Goal: Obtain resource: Download file/media

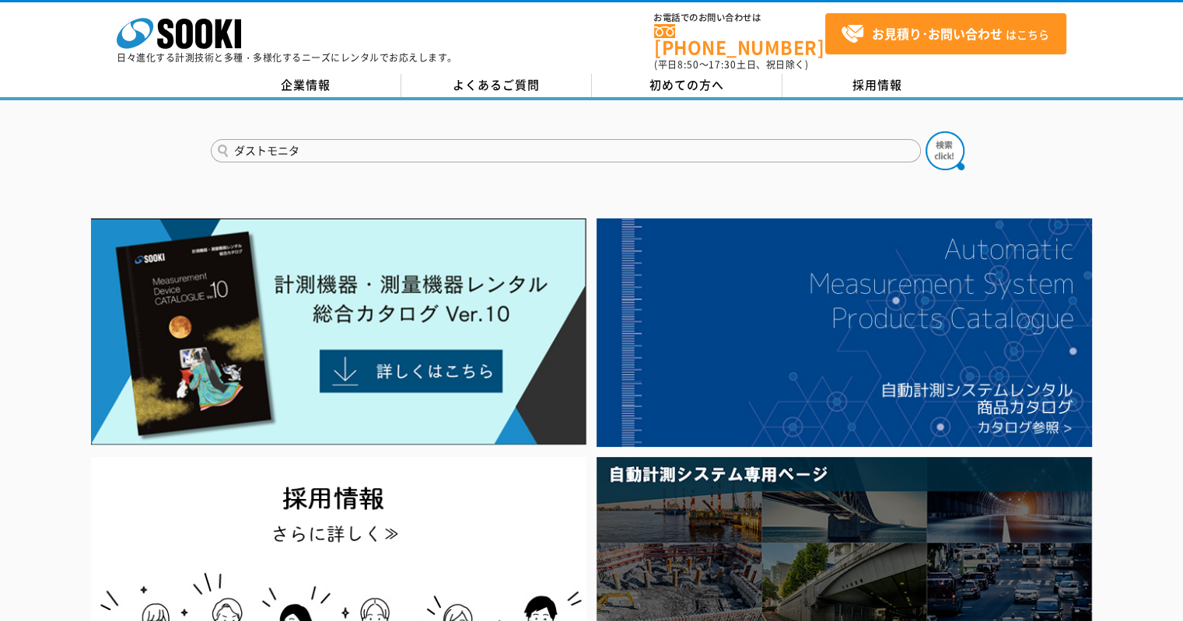
type input "ダストモニタ"
click at [925, 131] on button at bounding box center [944, 150] width 39 height 39
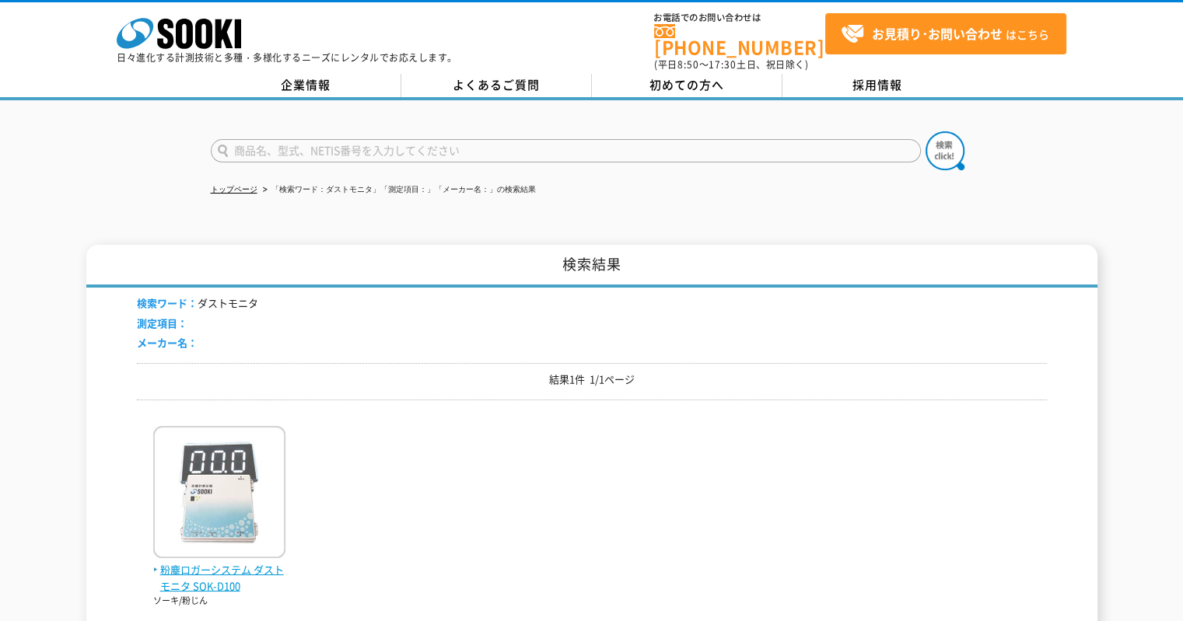
click at [214, 455] on img at bounding box center [219, 494] width 132 height 136
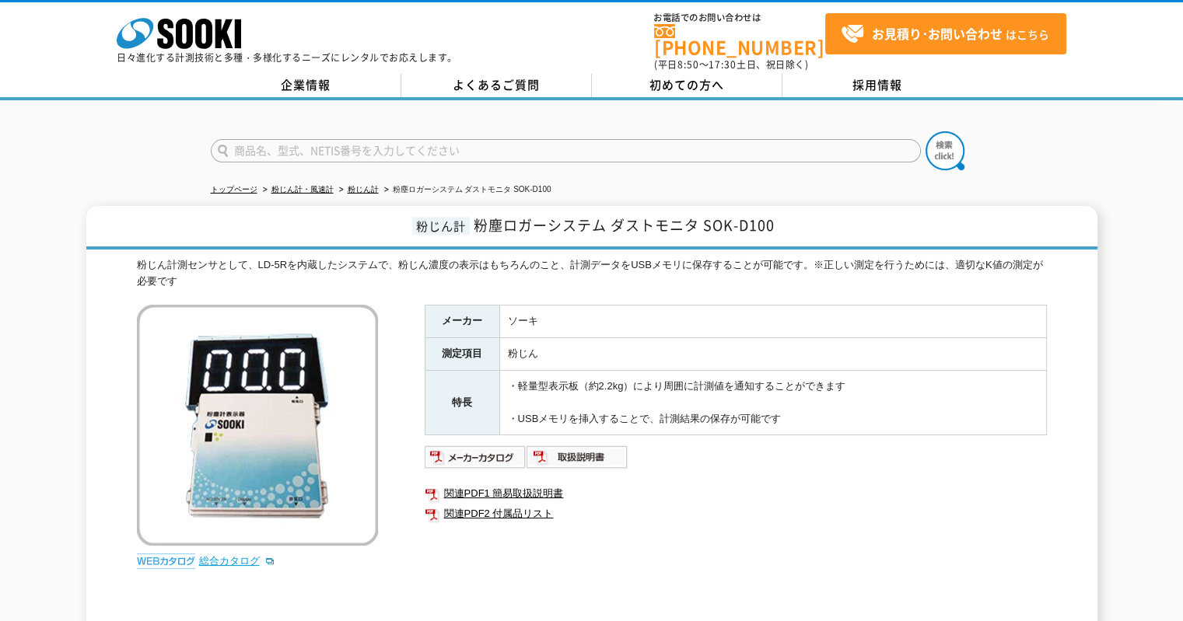
click at [236, 555] on link "総合カタログ" at bounding box center [237, 561] width 76 height 12
